Goal: Find specific page/section: Find specific page/section

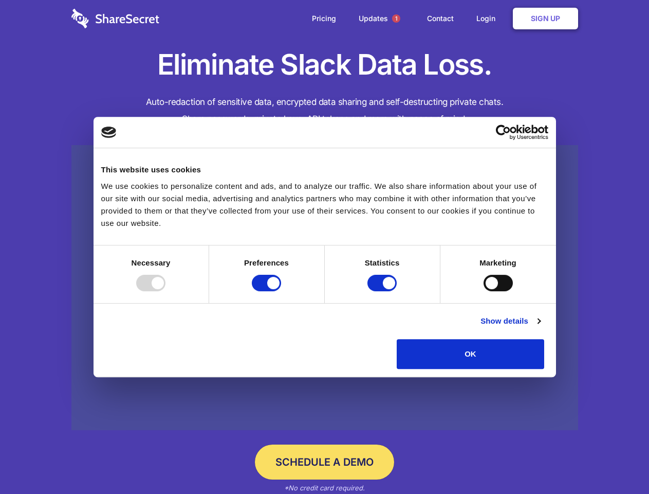
click at [166, 291] on div at bounding box center [150, 283] width 29 height 16
click at [281, 291] on input "Preferences" at bounding box center [266, 283] width 29 height 16
checkbox input "false"
click at [384, 291] on input "Statistics" at bounding box center [382, 283] width 29 height 16
checkbox input "false"
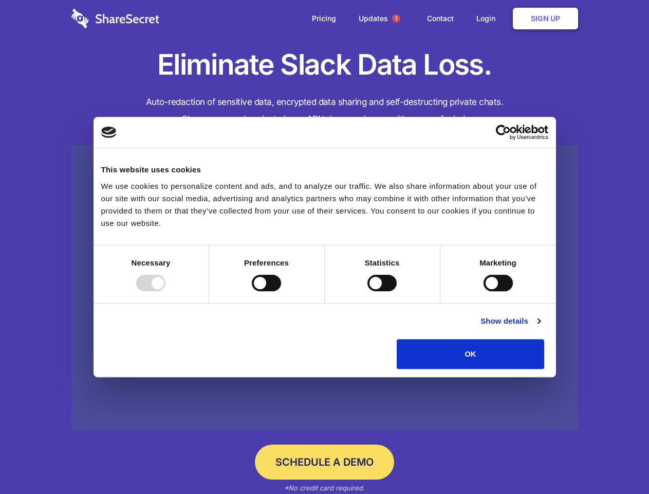
click at [484, 291] on input "Marketing" at bounding box center [498, 283] width 29 height 16
checkbox input "true"
click at [540, 327] on link "Show details" at bounding box center [511, 321] width 60 height 12
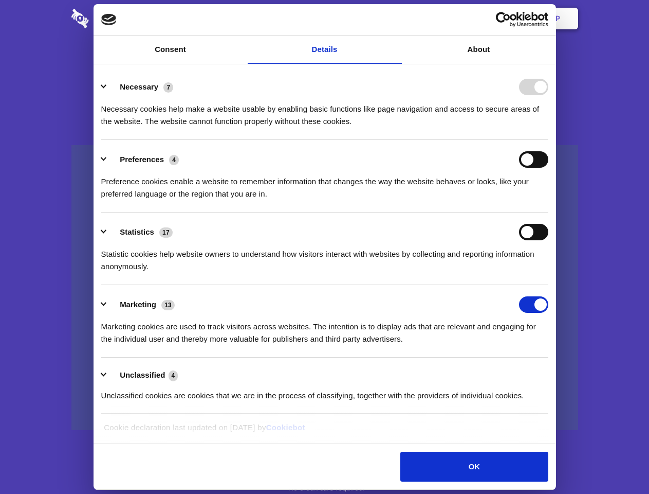
click at [549, 140] on li "Necessary 7 Necessary cookies help make a website usable by enabling basic func…" at bounding box center [324, 103] width 447 height 72
click at [396, 19] on span "1" at bounding box center [396, 18] width 8 height 8
